Goal: Information Seeking & Learning: Learn about a topic

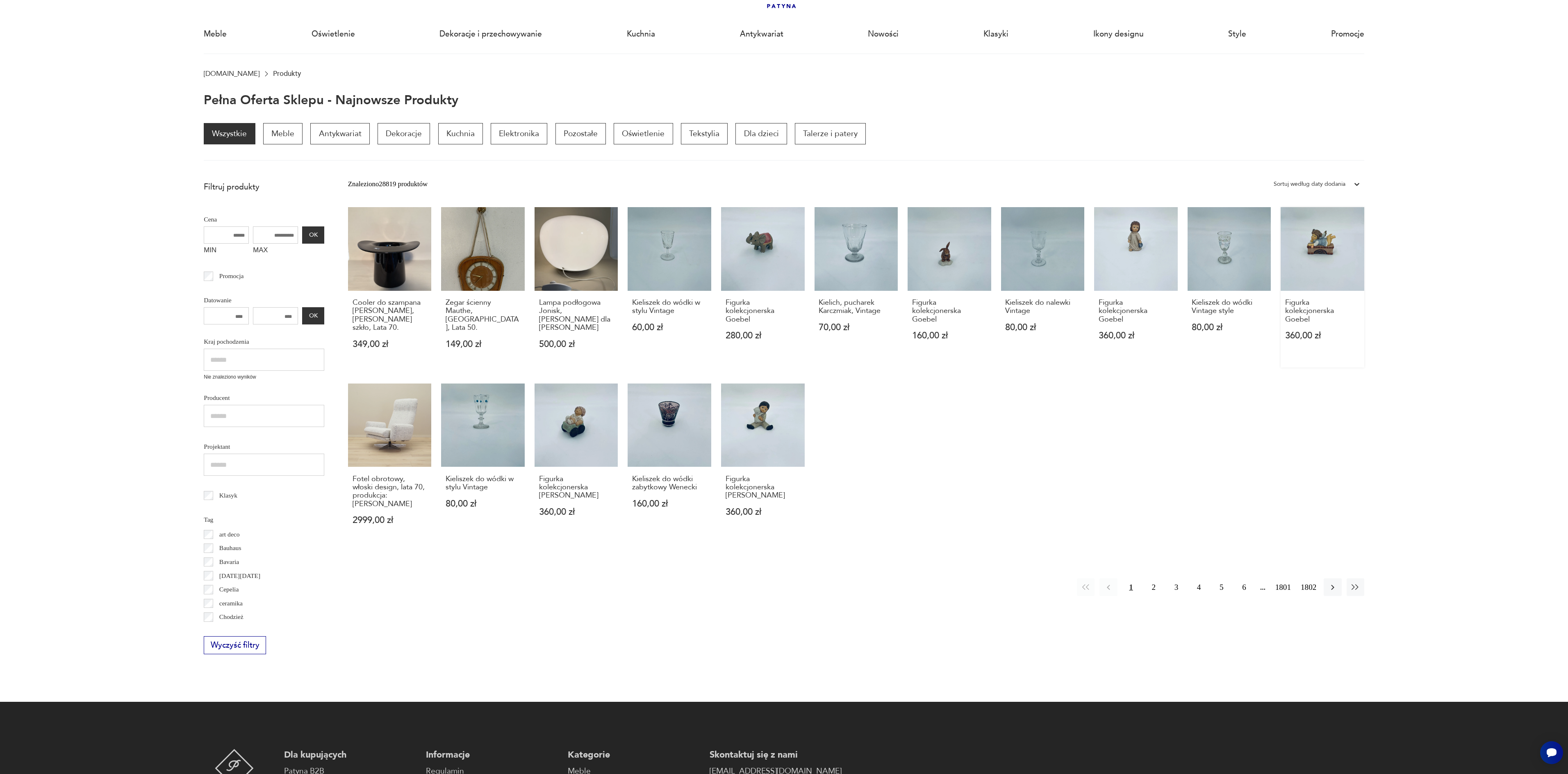
click at [1332, 258] on link "Figurka kolekcjonerska Goebel 360,00 zł" at bounding box center [1322, 287] width 83 height 160
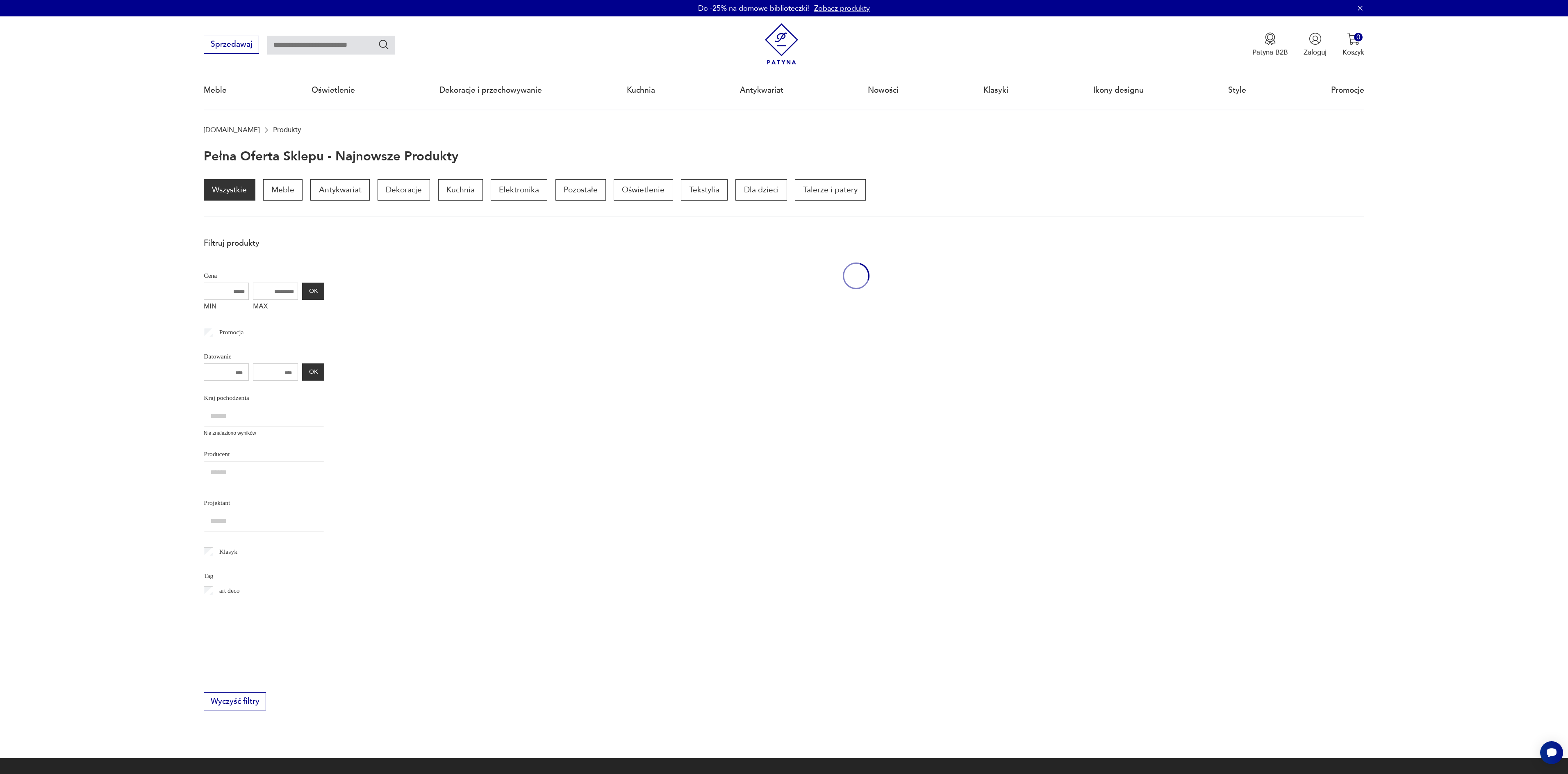
scroll to position [56, 0]
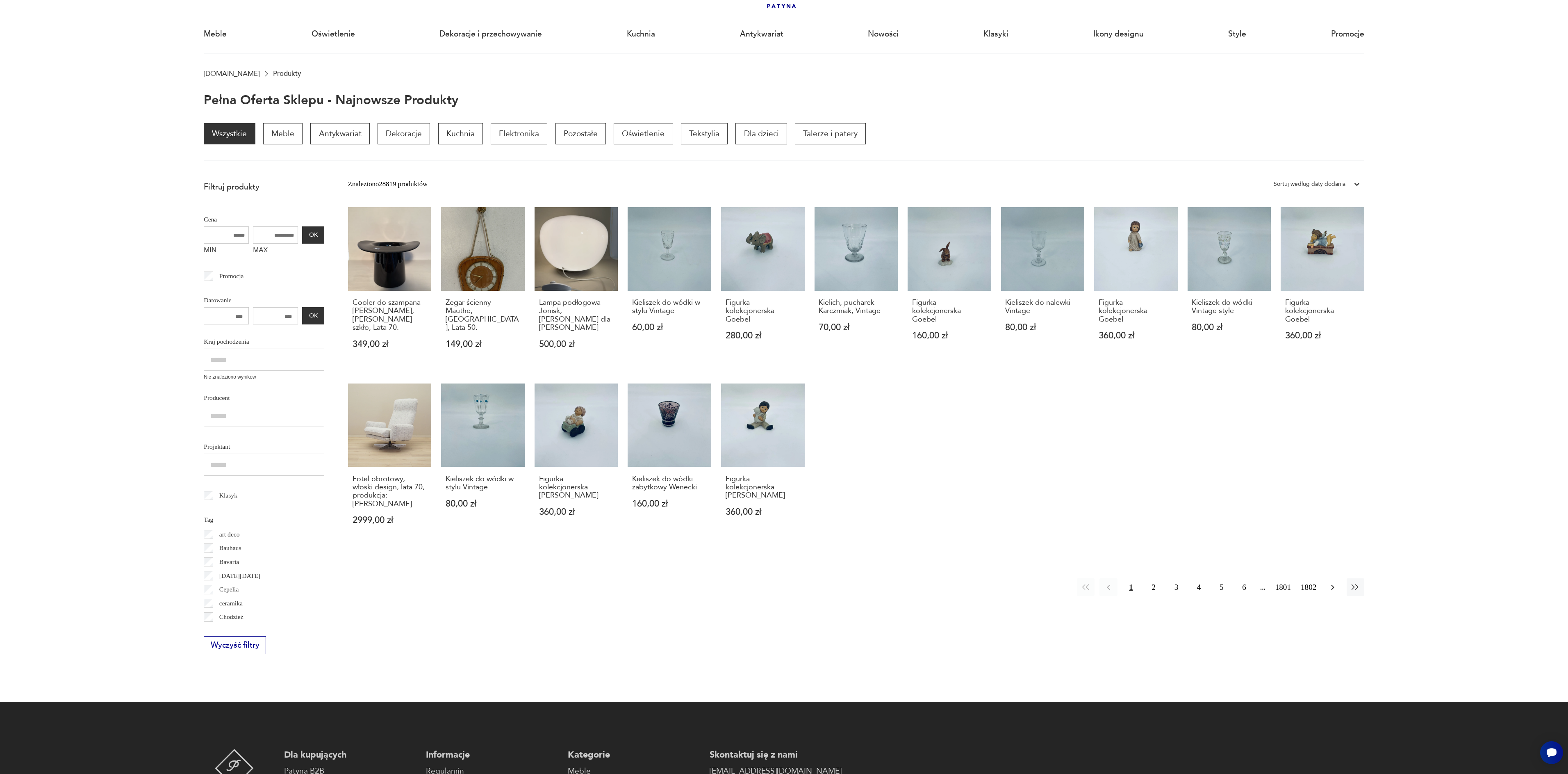
click at [1335, 582] on icon "button" at bounding box center [1332, 587] width 10 height 10
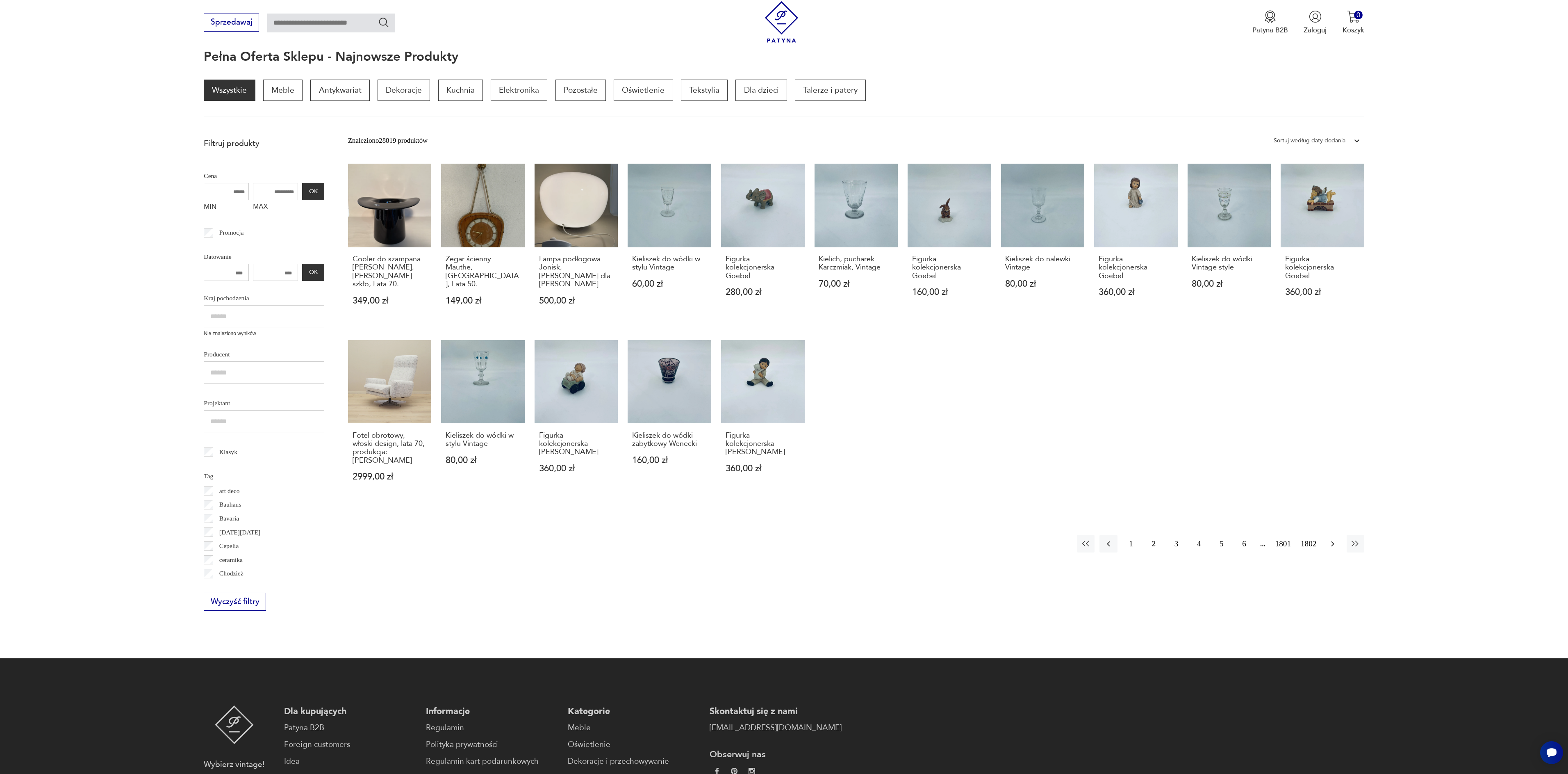
scroll to position [110, 0]
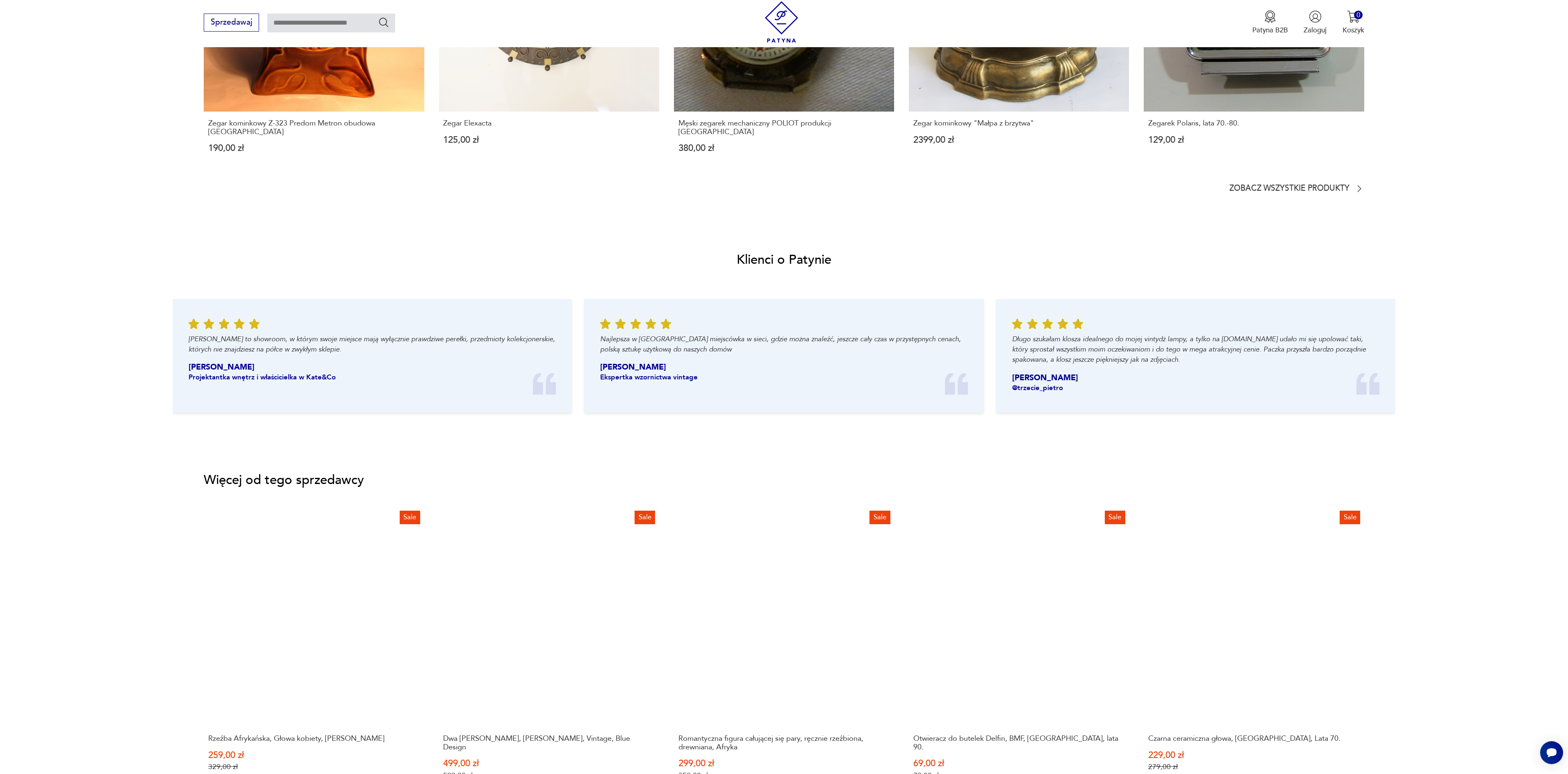
scroll to position [959, 0]
